Goal: Transaction & Acquisition: Purchase product/service

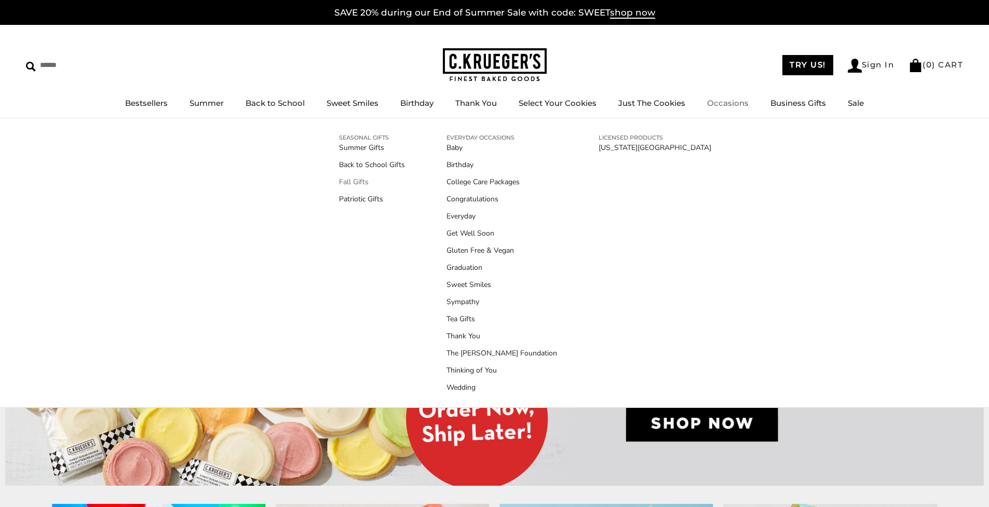
click at [355, 183] on link "Fall Gifts" at bounding box center [372, 181] width 66 height 11
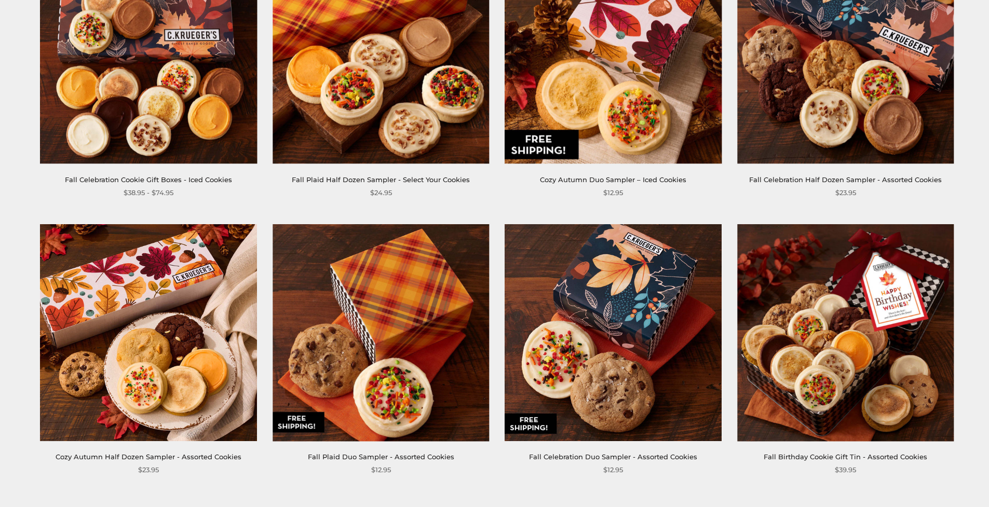
scroll to position [1682, 0]
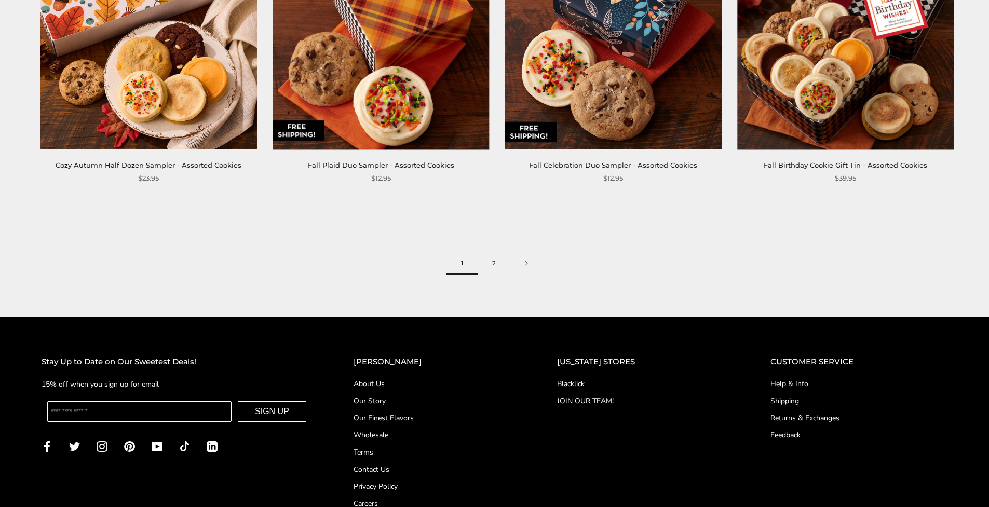
click at [497, 264] on link "2" at bounding box center [493, 263] width 33 height 23
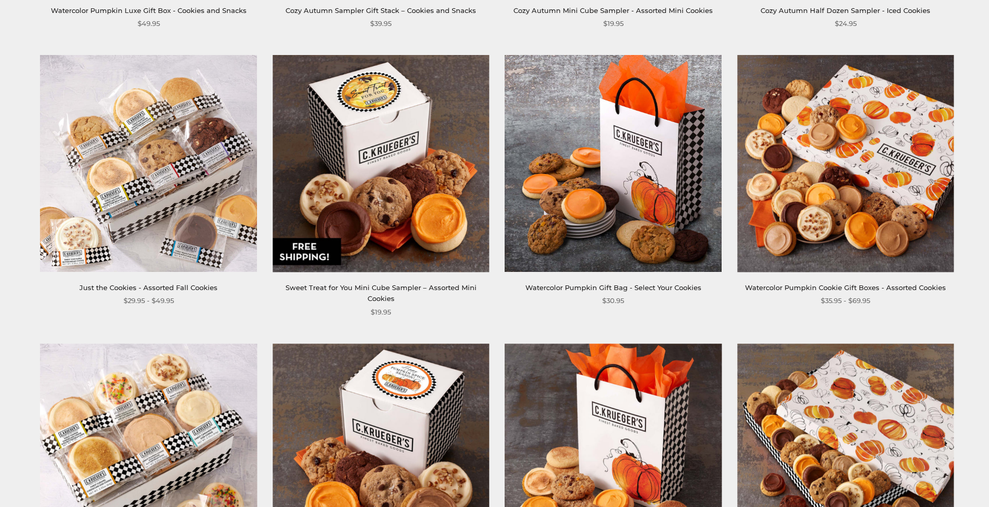
scroll to position [697, 0]
